Goal: Transaction & Acquisition: Purchase product/service

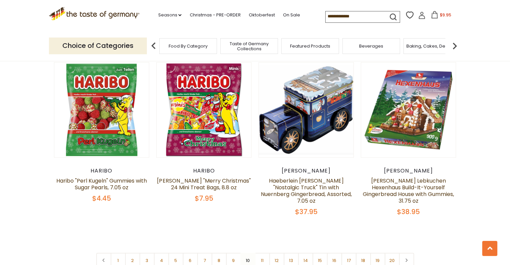
scroll to position [1645, 0]
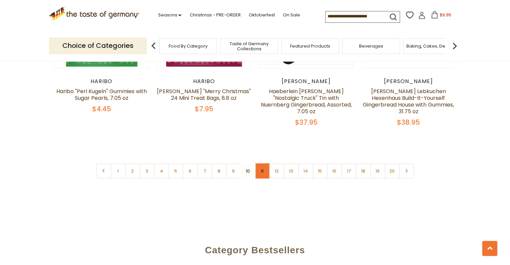
click at [261, 164] on link "11" at bounding box center [262, 171] width 15 height 15
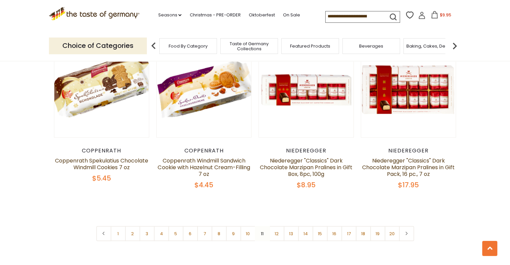
scroll to position [1642, 0]
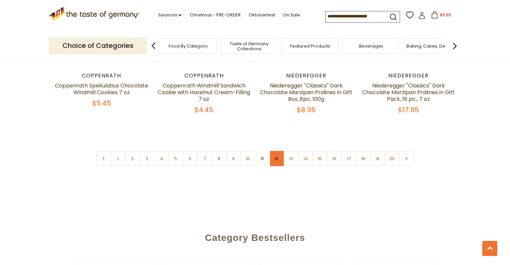
click at [274, 153] on link "12" at bounding box center [277, 158] width 15 height 15
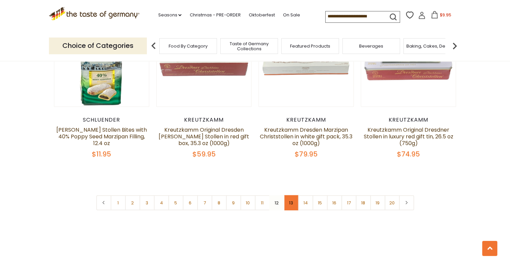
scroll to position [1608, 0]
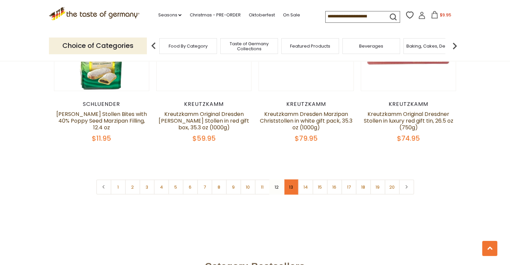
click at [294, 180] on link "13" at bounding box center [291, 187] width 15 height 15
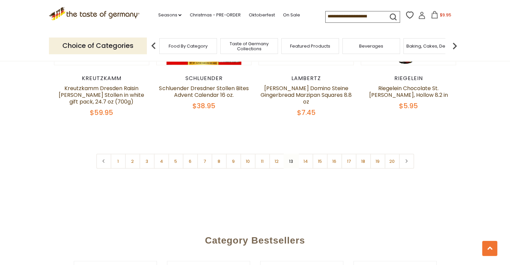
scroll to position [1675, 0]
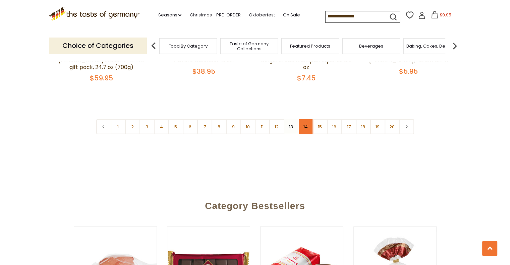
click at [305, 124] on link "14" at bounding box center [305, 126] width 15 height 15
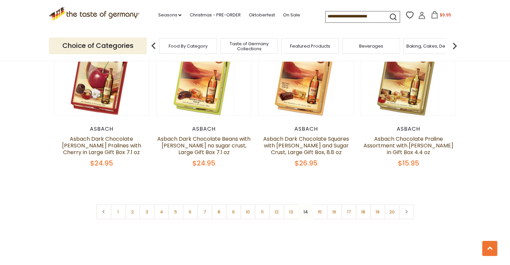
scroll to position [1642, 0]
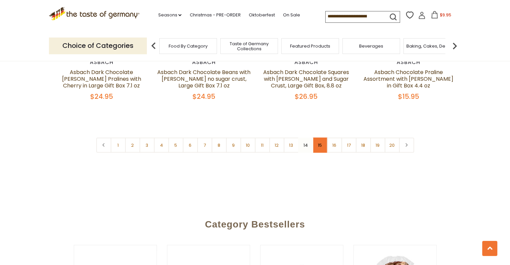
click at [320, 148] on link "15" at bounding box center [320, 145] width 15 height 15
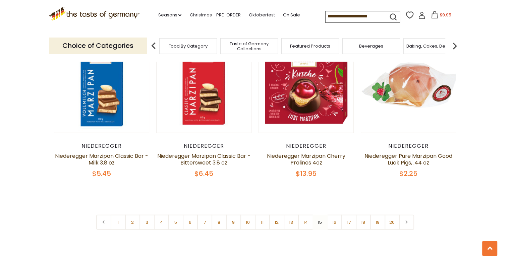
scroll to position [1575, 0]
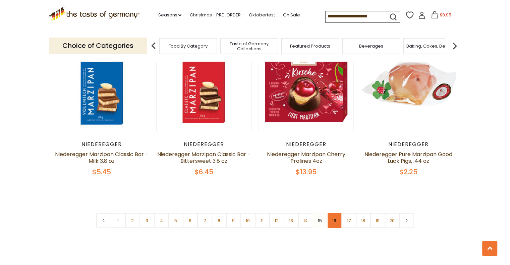
click at [333, 213] on link "16" at bounding box center [334, 220] width 15 height 15
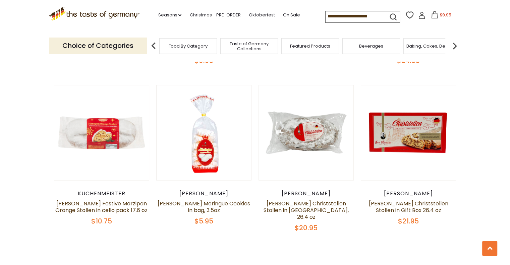
scroll to position [1508, 0]
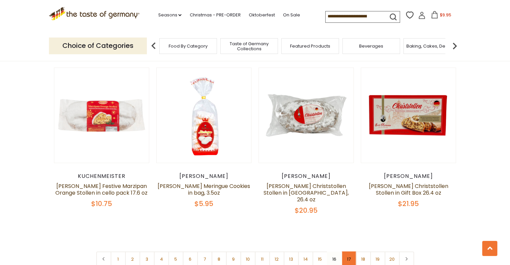
click at [353, 252] on link "17" at bounding box center [349, 259] width 15 height 15
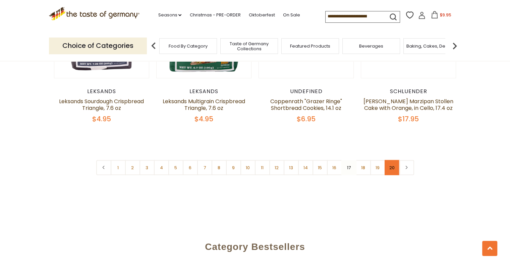
scroll to position [1608, 0]
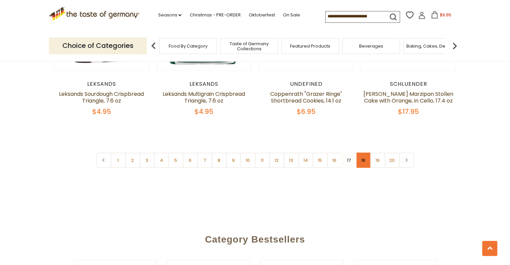
click at [363, 153] on link "18" at bounding box center [363, 160] width 15 height 15
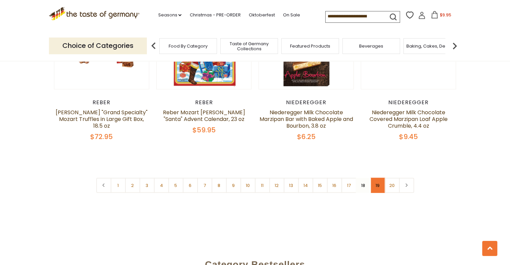
click at [374, 178] on link "19" at bounding box center [378, 185] width 15 height 15
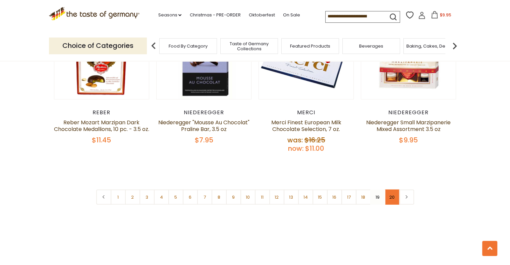
click at [389, 190] on link "20" at bounding box center [392, 197] width 15 height 15
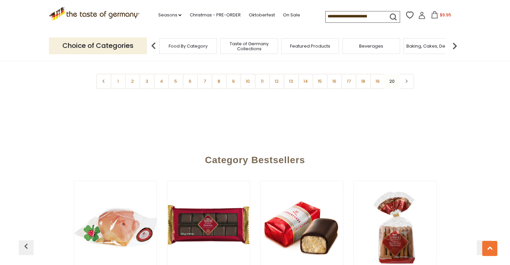
scroll to position [0, 0]
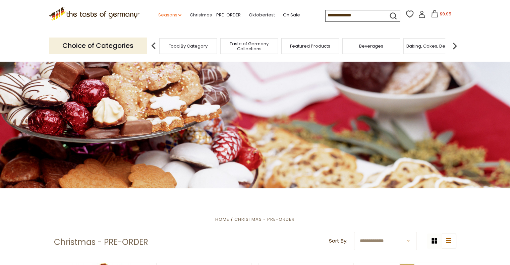
click at [179, 14] on icon at bounding box center [180, 15] width 3 height 2
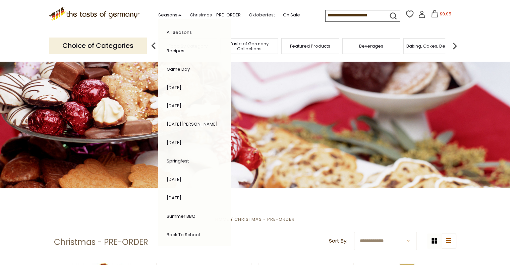
click at [179, 50] on link "Recipes" at bounding box center [175, 51] width 18 height 6
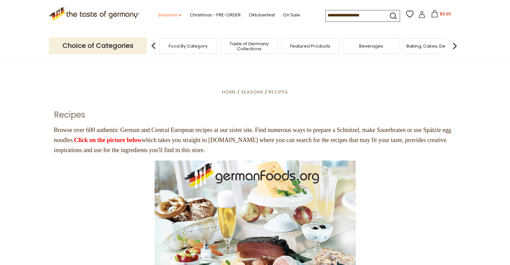
click at [174, 14] on link "Seasons dropdown_arrow" at bounding box center [169, 14] width 23 height 7
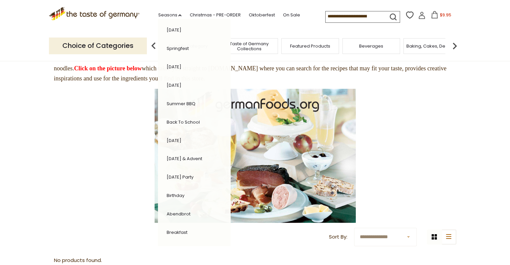
scroll to position [101, 0]
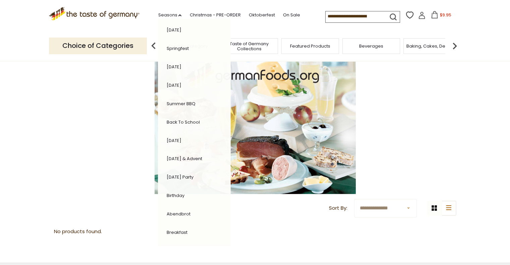
click at [194, 158] on link "[DATE] & Advent" at bounding box center [184, 159] width 36 height 6
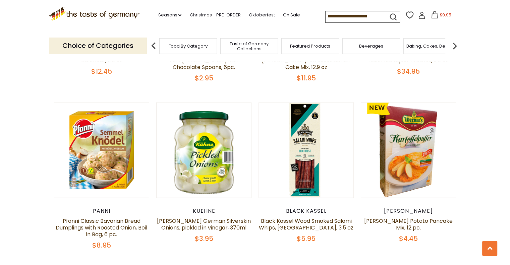
scroll to position [1510, 0]
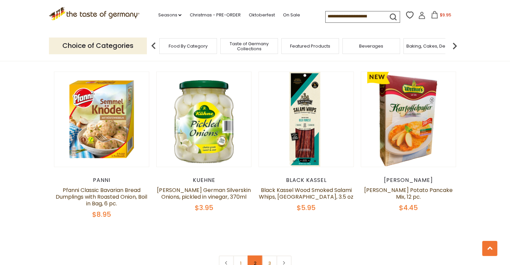
click at [259, 256] on link "2" at bounding box center [255, 263] width 15 height 15
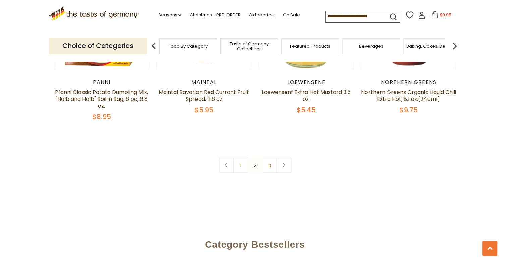
scroll to position [1642, 0]
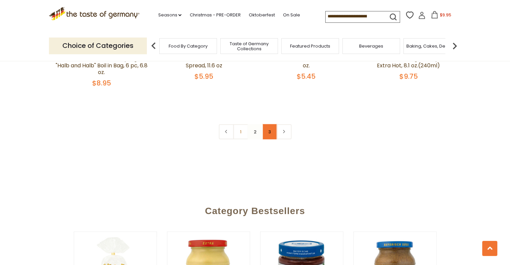
click at [270, 125] on link "3" at bounding box center [269, 132] width 15 height 15
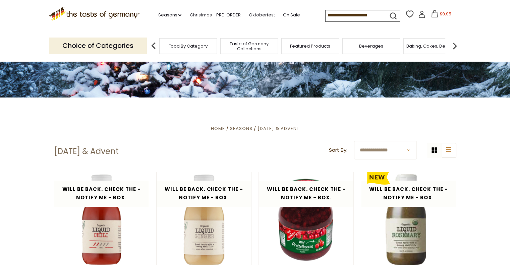
scroll to position [0, 0]
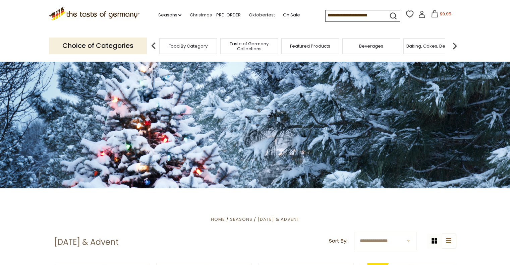
click at [363, 18] on input at bounding box center [354, 14] width 57 height 9
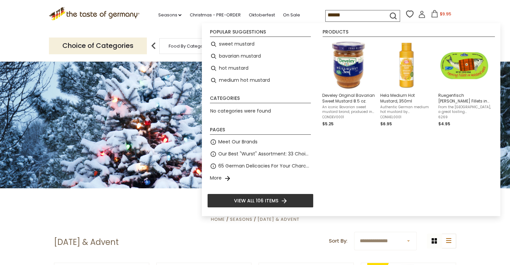
type input "*******"
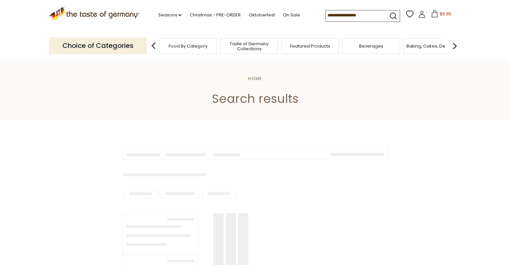
type input "*******"
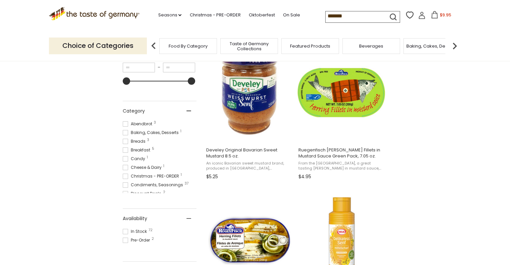
scroll to position [134, 0]
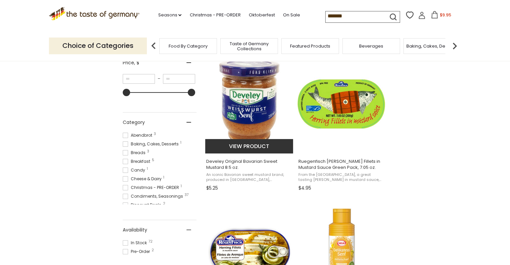
click at [248, 111] on img "Develey Original Bavarian Sweet Mustard 8.5 oz." at bounding box center [249, 103] width 89 height 89
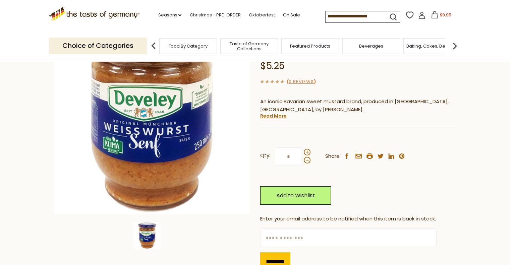
scroll to position [67, 0]
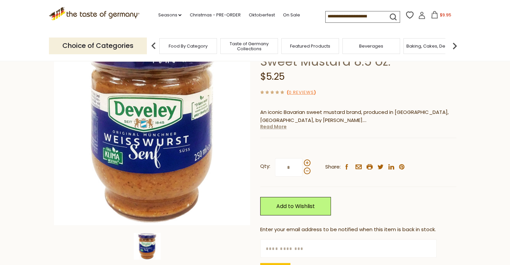
click at [275, 127] on link "Read More" at bounding box center [273, 127] width 27 height 7
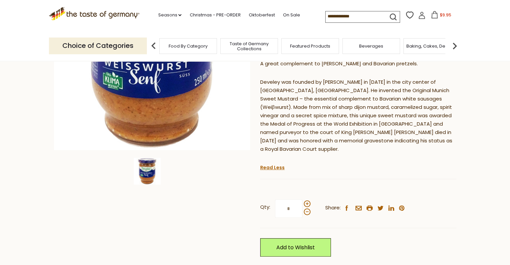
scroll to position [0, 0]
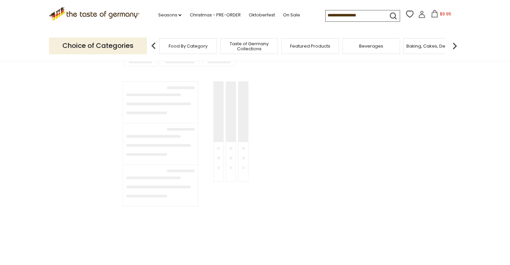
type input "*******"
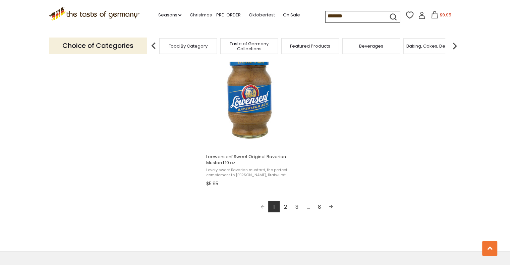
scroll to position [1175, 0]
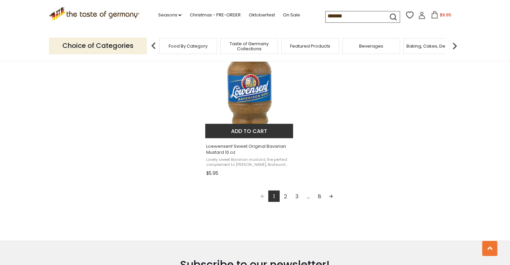
click at [252, 132] on button "Add to cart" at bounding box center [249, 131] width 88 height 14
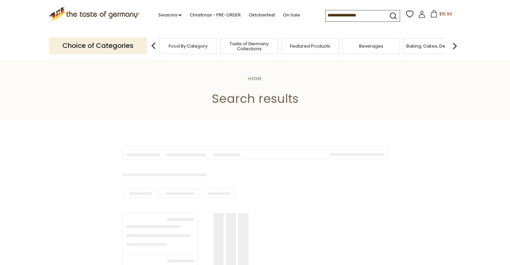
type input "*******"
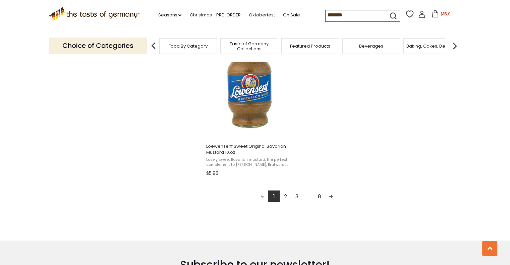
click at [287, 194] on link "2" at bounding box center [285, 196] width 11 height 11
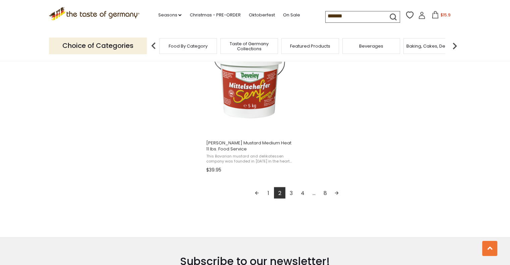
scroll to position [1175, 0]
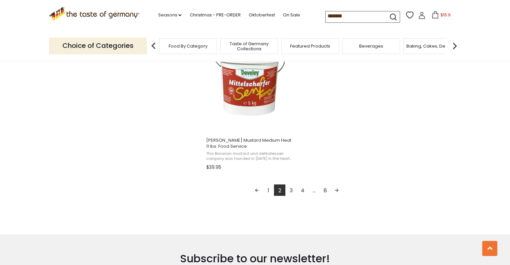
click at [292, 191] on link "3" at bounding box center [291, 190] width 11 height 11
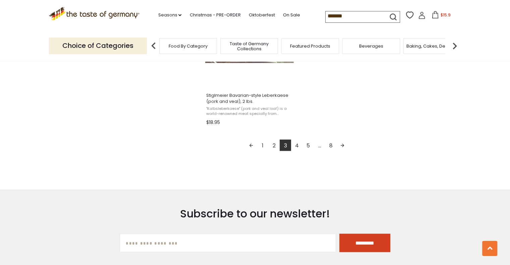
scroll to position [1242, 0]
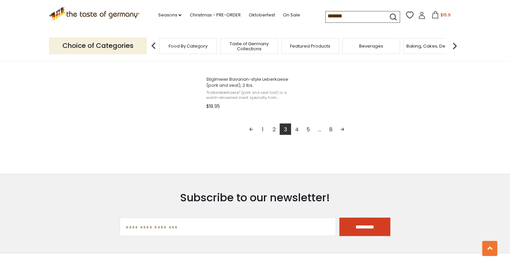
click at [297, 130] on link "4" at bounding box center [296, 129] width 11 height 11
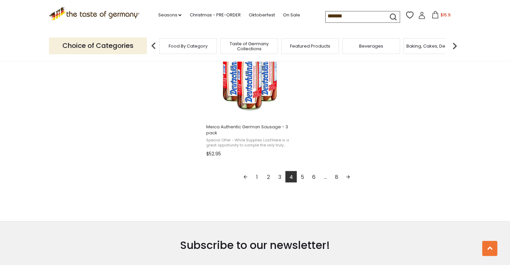
scroll to position [1208, 0]
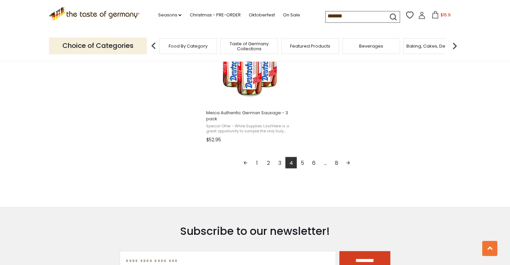
click at [302, 166] on link "5" at bounding box center [302, 162] width 11 height 11
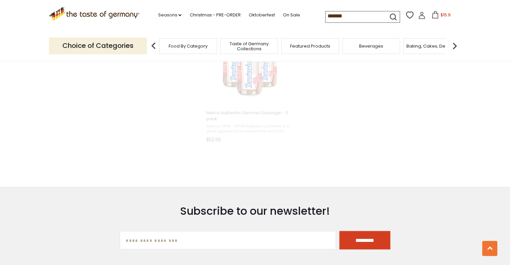
scroll to position [533, 0]
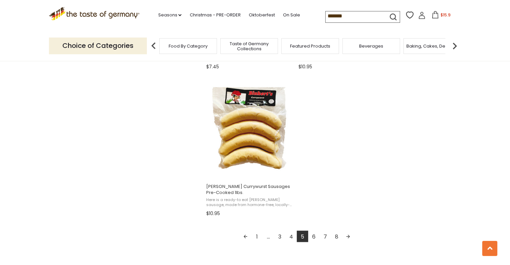
scroll to position [1141, 0]
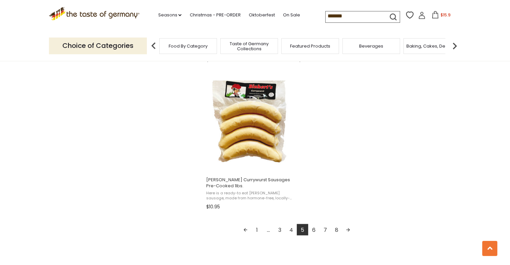
click at [315, 231] on link "6" at bounding box center [313, 229] width 11 height 11
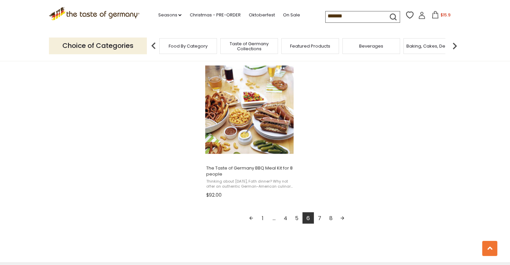
scroll to position [1141, 0]
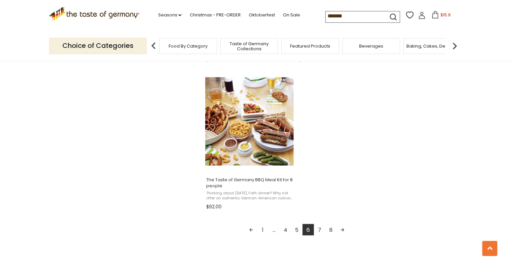
click at [320, 231] on link "7" at bounding box center [319, 229] width 11 height 11
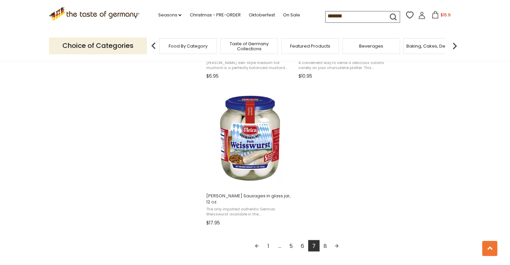
scroll to position [1141, 0]
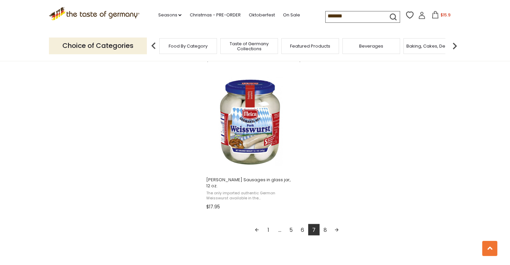
click at [327, 231] on link "8" at bounding box center [325, 229] width 11 height 11
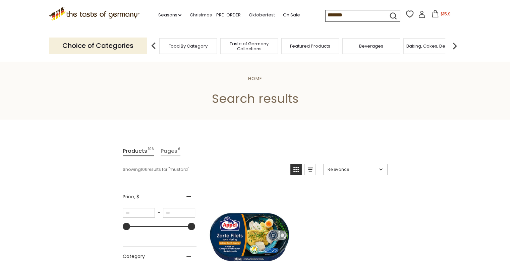
click at [310, 49] on div "Featured Products" at bounding box center [311, 46] width 58 height 16
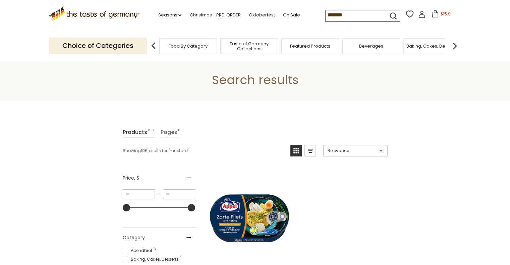
scroll to position [34, 0]
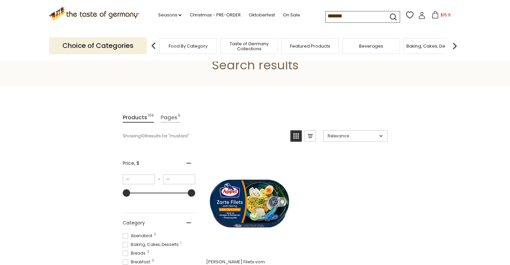
click at [455, 45] on img at bounding box center [454, 45] width 13 height 13
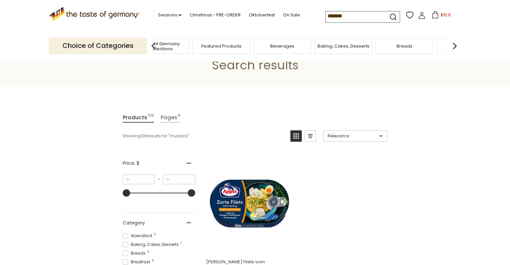
click at [219, 45] on span "Featured Products" at bounding box center [221, 46] width 40 height 5
click at [219, 45] on span "Featured Products" at bounding box center [226, 46] width 40 height 5
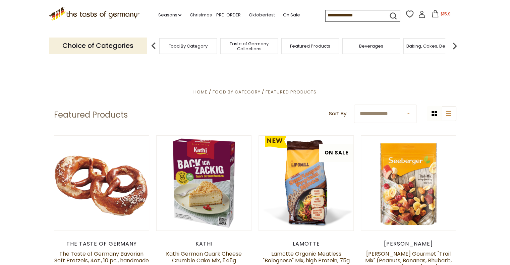
click at [454, 46] on img at bounding box center [454, 45] width 13 height 13
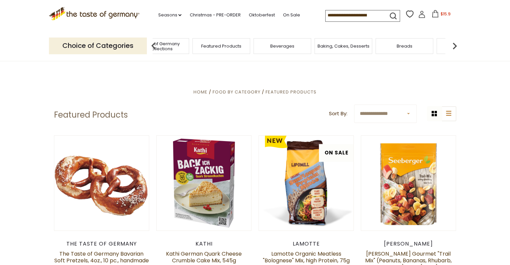
click at [454, 46] on img at bounding box center [454, 45] width 13 height 13
click at [325, 47] on div "Breads" at bounding box center [316, 46] width 58 height 16
click at [312, 47] on span "Breads" at bounding box center [316, 46] width 16 height 5
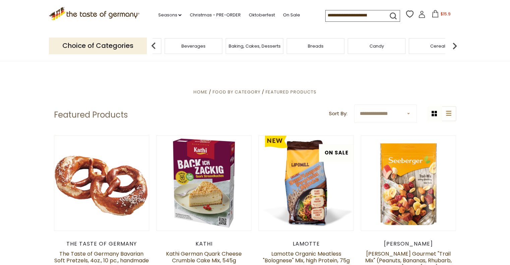
click at [312, 47] on span "Breads" at bounding box center [316, 46] width 16 height 5
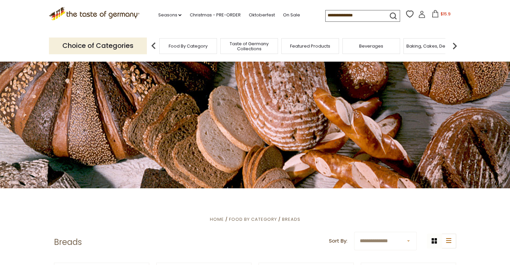
click at [456, 45] on img at bounding box center [454, 45] width 13 height 13
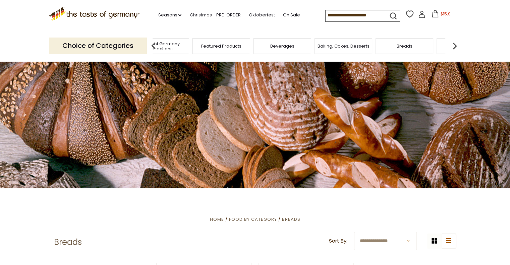
click at [456, 45] on img at bounding box center [454, 45] width 13 height 13
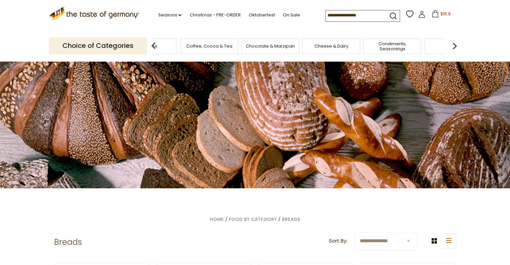
click at [337, 47] on span "Cheese & Dairy" at bounding box center [332, 46] width 34 height 5
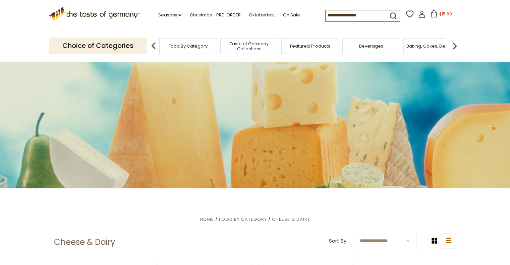
click at [336, 46] on div "Featured Products" at bounding box center [311, 46] width 58 height 16
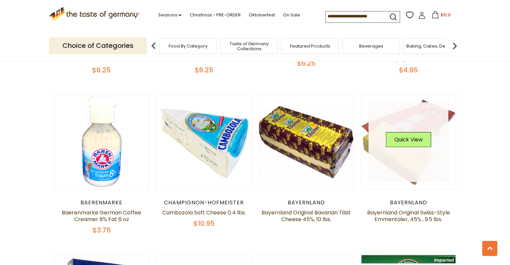
scroll to position [503, 0]
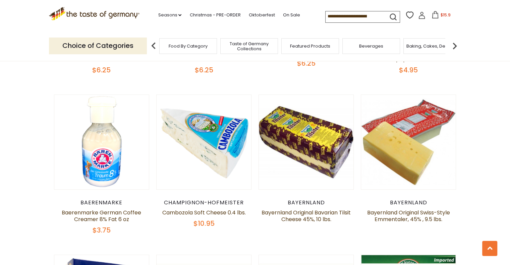
drag, startPoint x: 368, startPoint y: 131, endPoint x: 501, endPoint y: 122, distance: 133.2
click at [501, 122] on section "**********" at bounding box center [255, 147] width 510 height 925
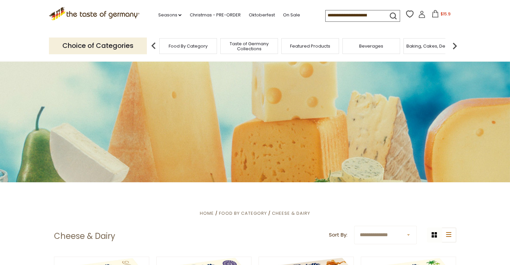
scroll to position [0, 0]
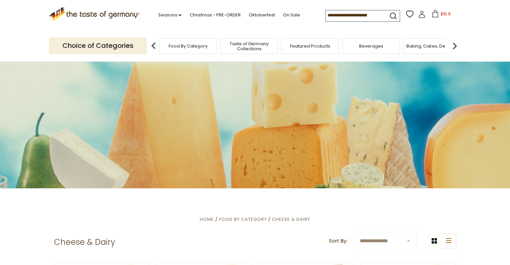
click at [454, 47] on img at bounding box center [454, 45] width 13 height 13
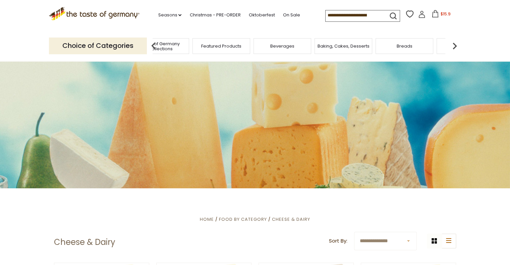
click at [454, 47] on img at bounding box center [454, 45] width 13 height 13
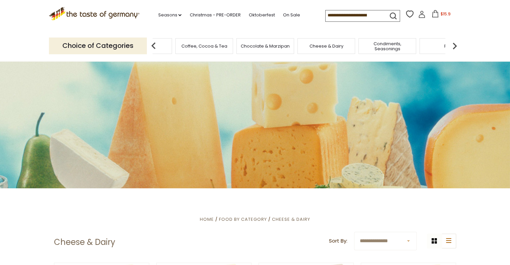
click at [454, 47] on img at bounding box center [454, 45] width 13 height 13
click at [238, 45] on span "Jams and Honey" at bounding box center [248, 46] width 37 height 5
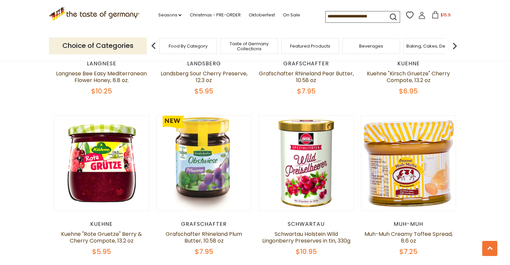
scroll to position [1309, 0]
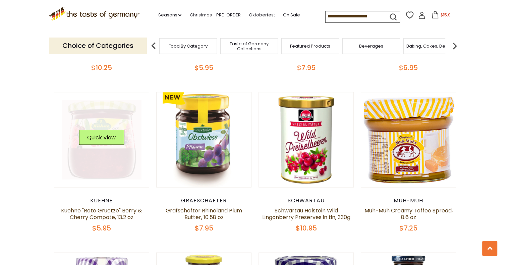
click at [98, 163] on link at bounding box center [102, 140] width 80 height 80
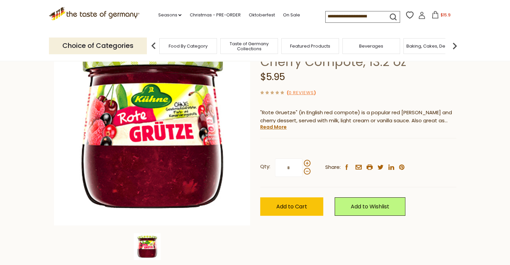
scroll to position [67, 0]
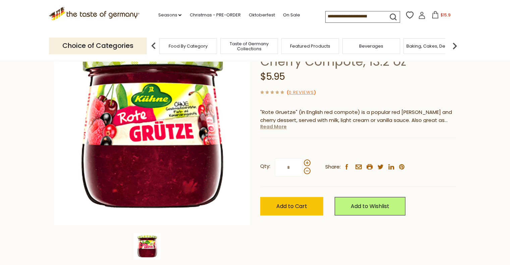
click at [267, 129] on link "Read More" at bounding box center [273, 127] width 27 height 7
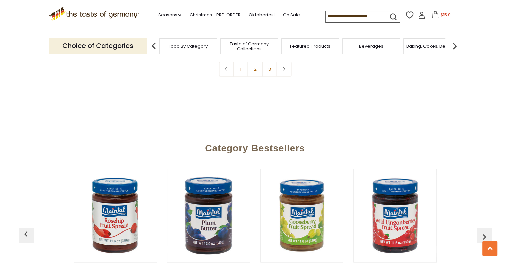
scroll to position [1678, 0]
click at [255, 71] on link "2" at bounding box center [255, 68] width 15 height 15
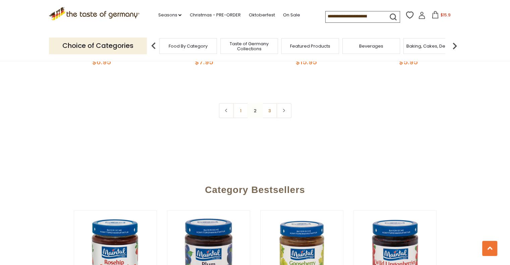
scroll to position [1642, 0]
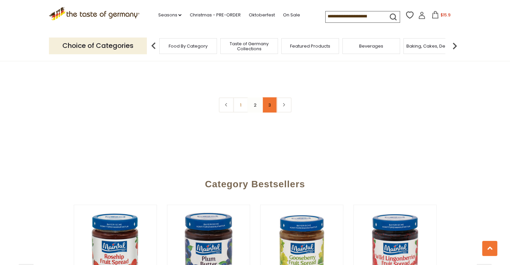
click at [268, 108] on link "3" at bounding box center [269, 105] width 15 height 15
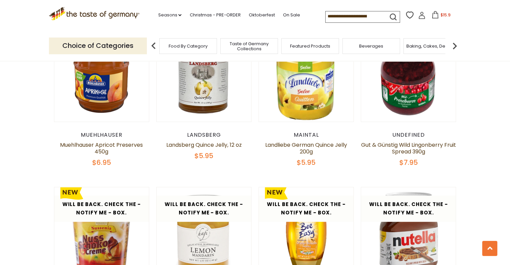
scroll to position [0, 0]
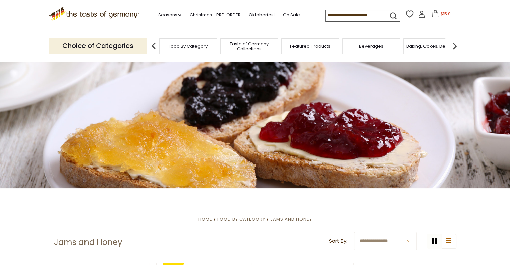
click at [455, 48] on img at bounding box center [454, 45] width 13 height 13
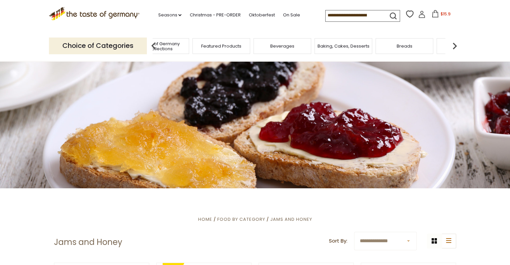
click at [455, 48] on img at bounding box center [454, 45] width 13 height 13
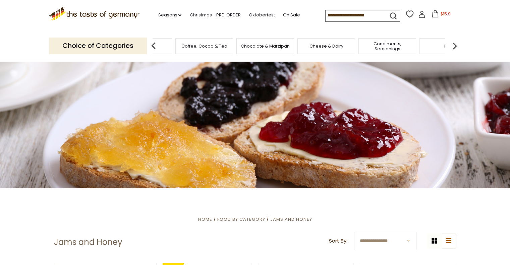
click at [455, 48] on img at bounding box center [454, 45] width 13 height 13
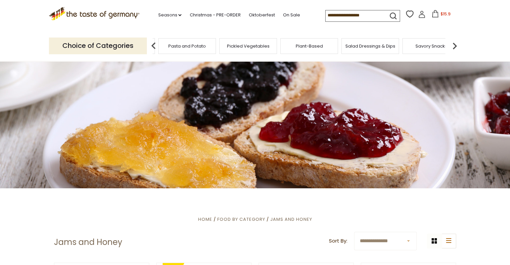
click at [454, 46] on img at bounding box center [454, 45] width 13 height 13
click at [454, 45] on img at bounding box center [454, 45] width 13 height 13
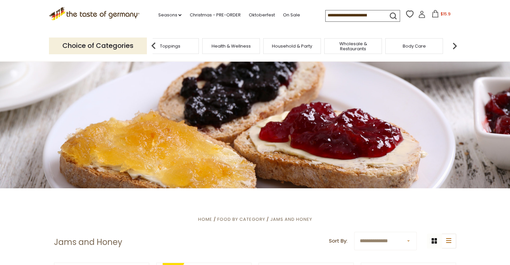
click at [454, 45] on img at bounding box center [454, 45] width 13 height 13
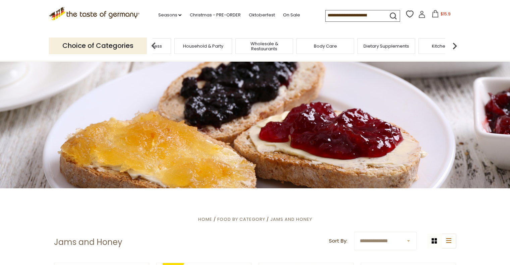
click at [454, 45] on img at bounding box center [454, 45] width 13 height 13
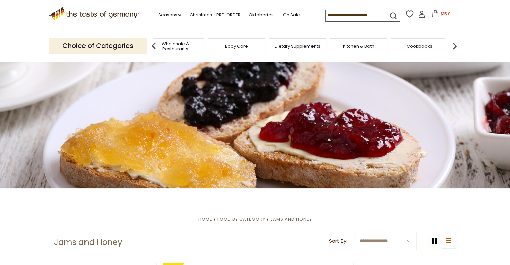
click at [454, 45] on img at bounding box center [454, 45] width 13 height 13
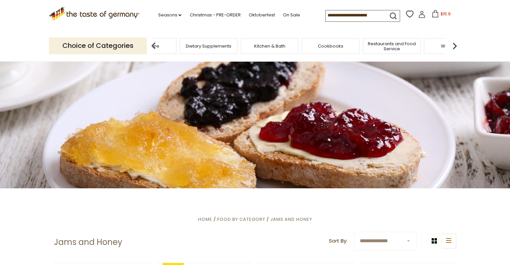
click at [454, 45] on img at bounding box center [454, 45] width 13 height 13
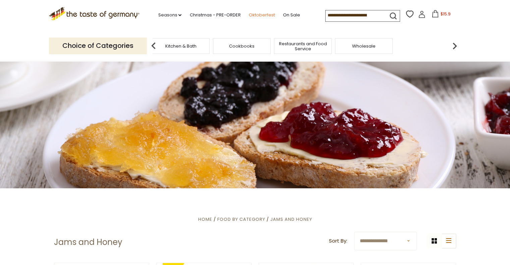
click at [256, 14] on link "Oktoberfest" at bounding box center [262, 14] width 26 height 7
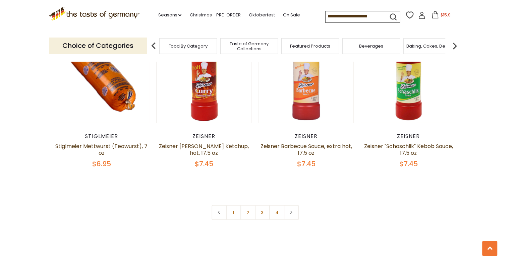
scroll to position [1577, 0]
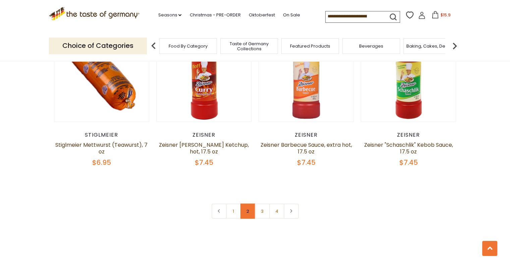
click at [249, 204] on link "2" at bounding box center [248, 211] width 15 height 15
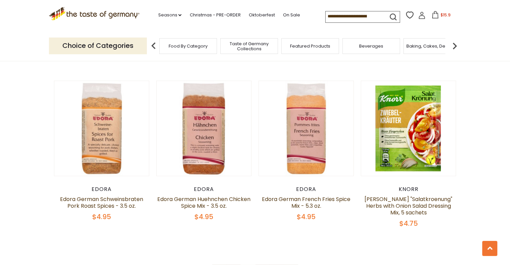
scroll to position [1541, 0]
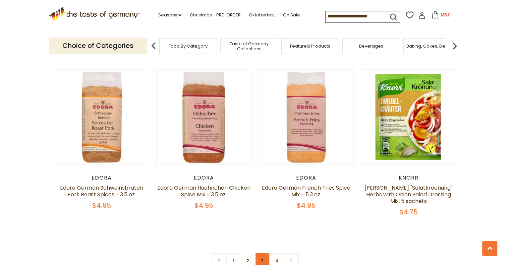
click at [264, 254] on link "3" at bounding box center [262, 261] width 15 height 15
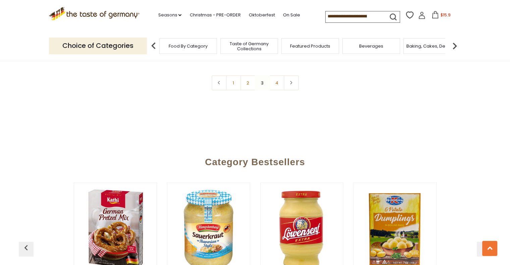
scroll to position [1675, 0]
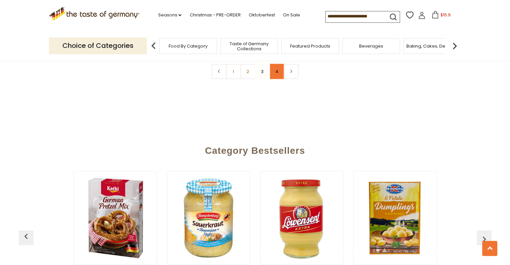
click at [277, 66] on link "4" at bounding box center [277, 71] width 15 height 15
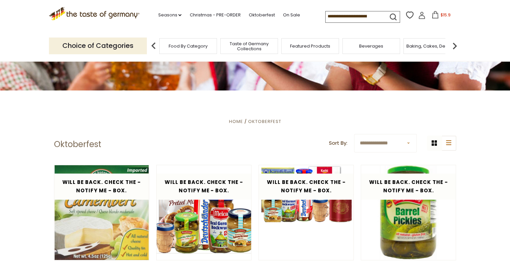
scroll to position [64, 0]
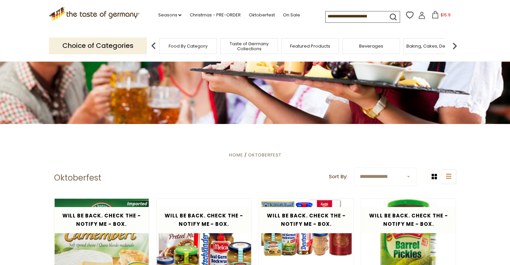
click at [446, 17] on span "$15.9" at bounding box center [446, 15] width 10 height 6
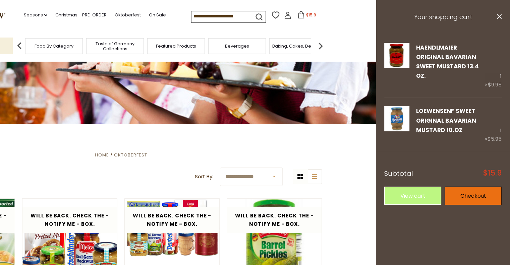
click at [485, 187] on link "Checkout" at bounding box center [473, 196] width 57 height 18
